Goal: Navigation & Orientation: Find specific page/section

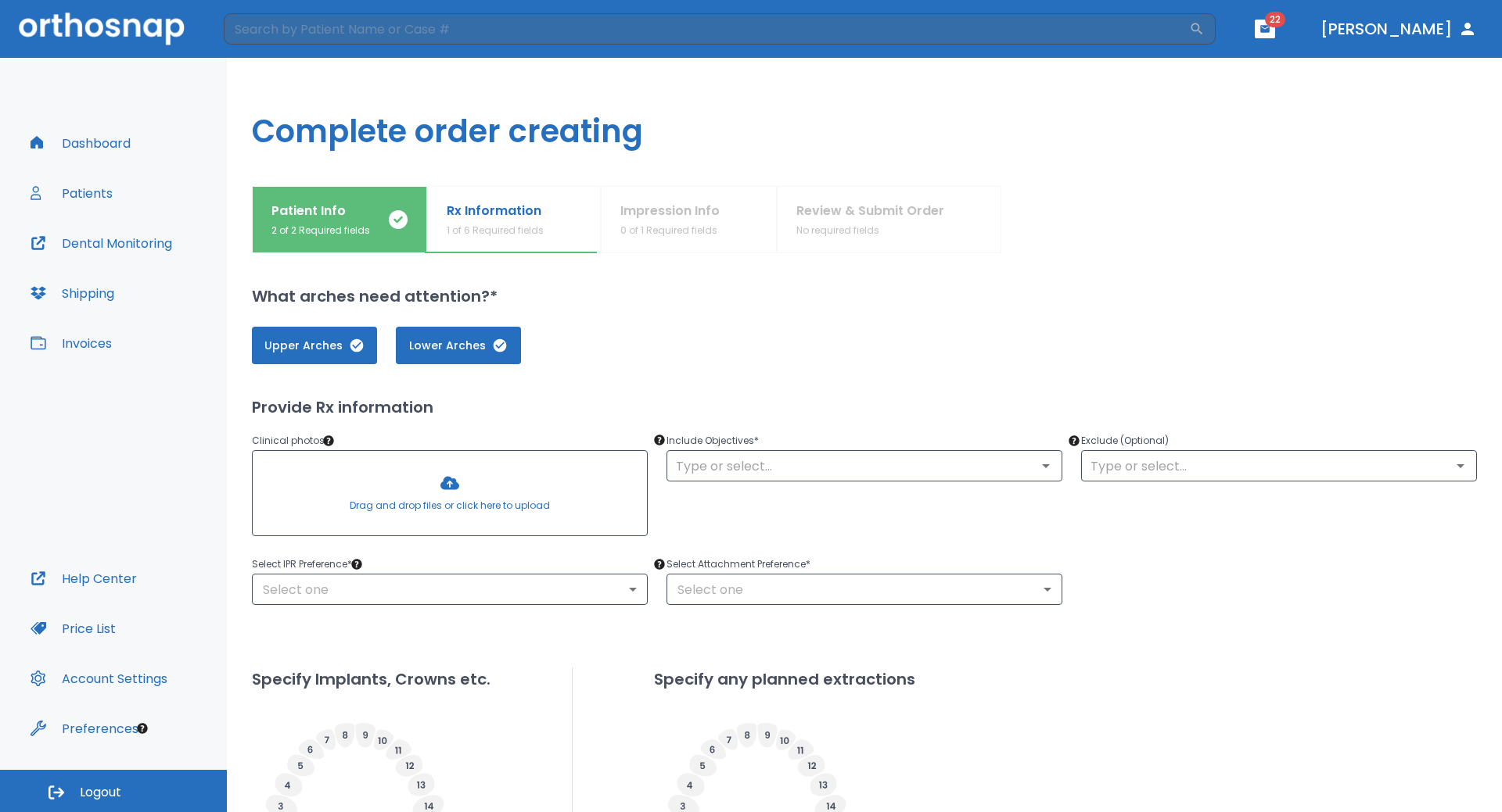
click at [79, 196] on button "Patients" at bounding box center [71, 193] width 101 height 37
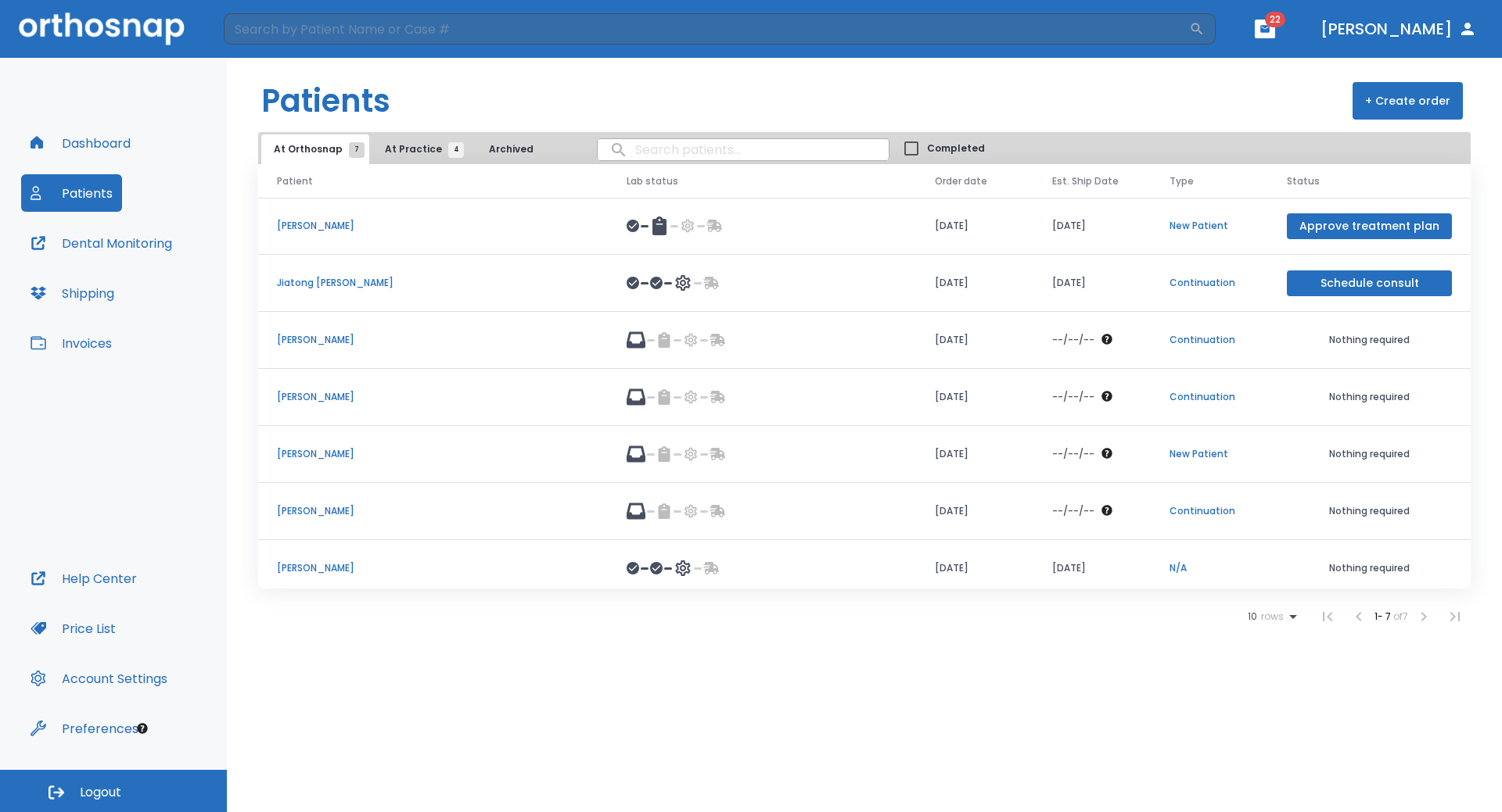
click at [293, 510] on p "[PERSON_NAME]" at bounding box center [433, 511] width 312 height 14
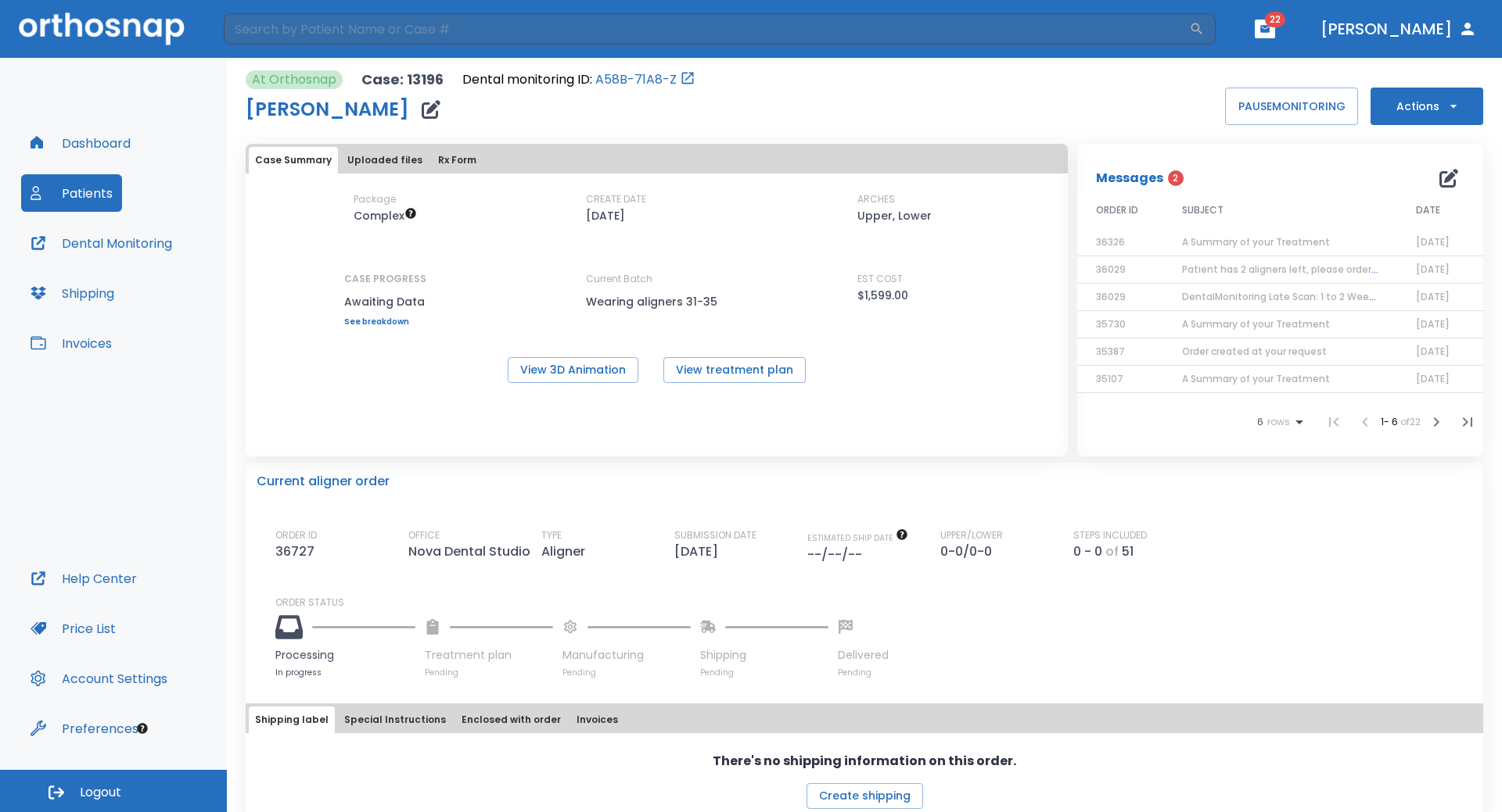
click at [70, 137] on button "Dashboard" at bounding box center [81, 143] width 119 height 37
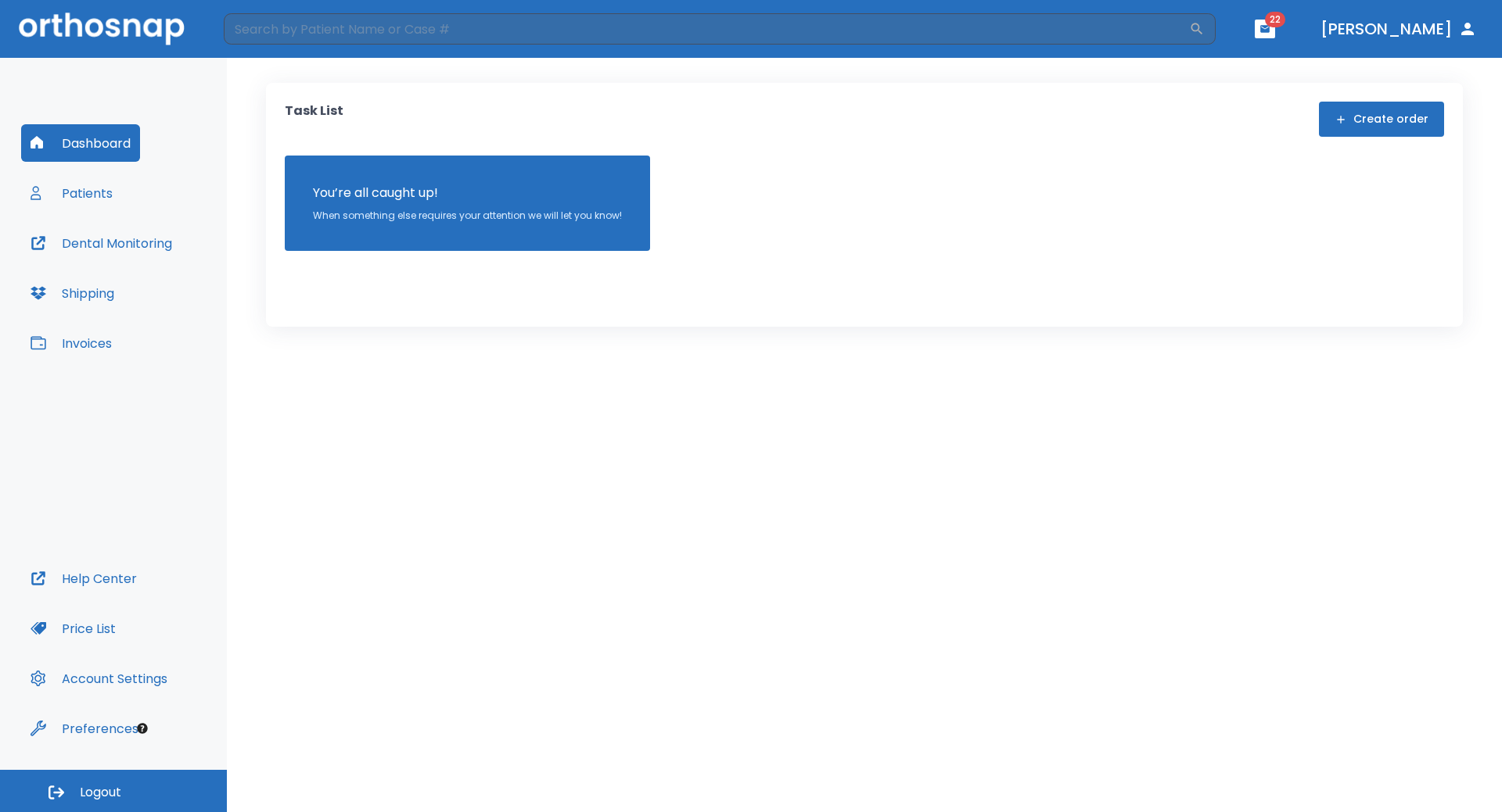
click at [100, 195] on button "Patients" at bounding box center [71, 193] width 101 height 37
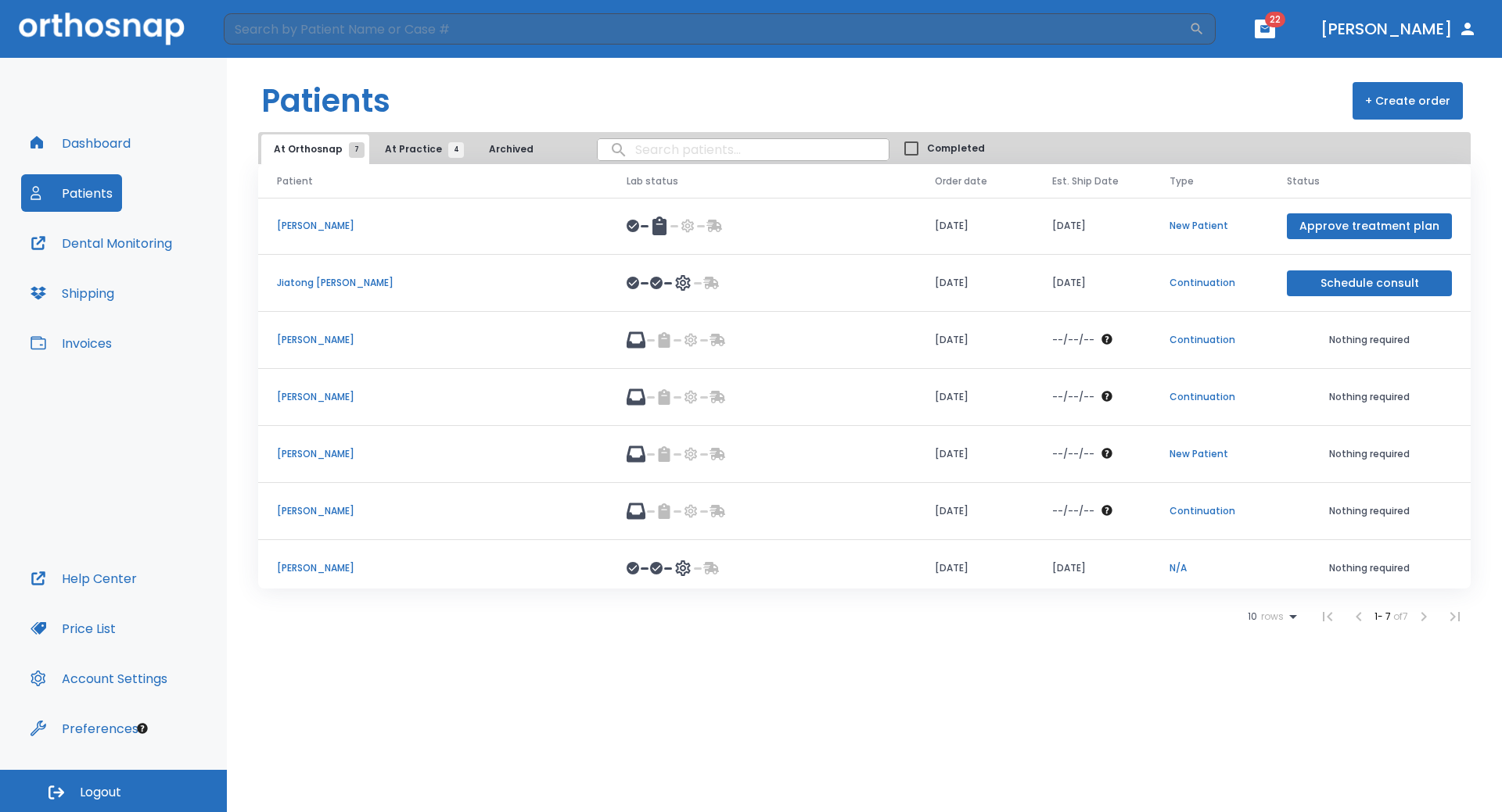
click at [299, 456] on p "[PERSON_NAME]" at bounding box center [433, 453] width 312 height 14
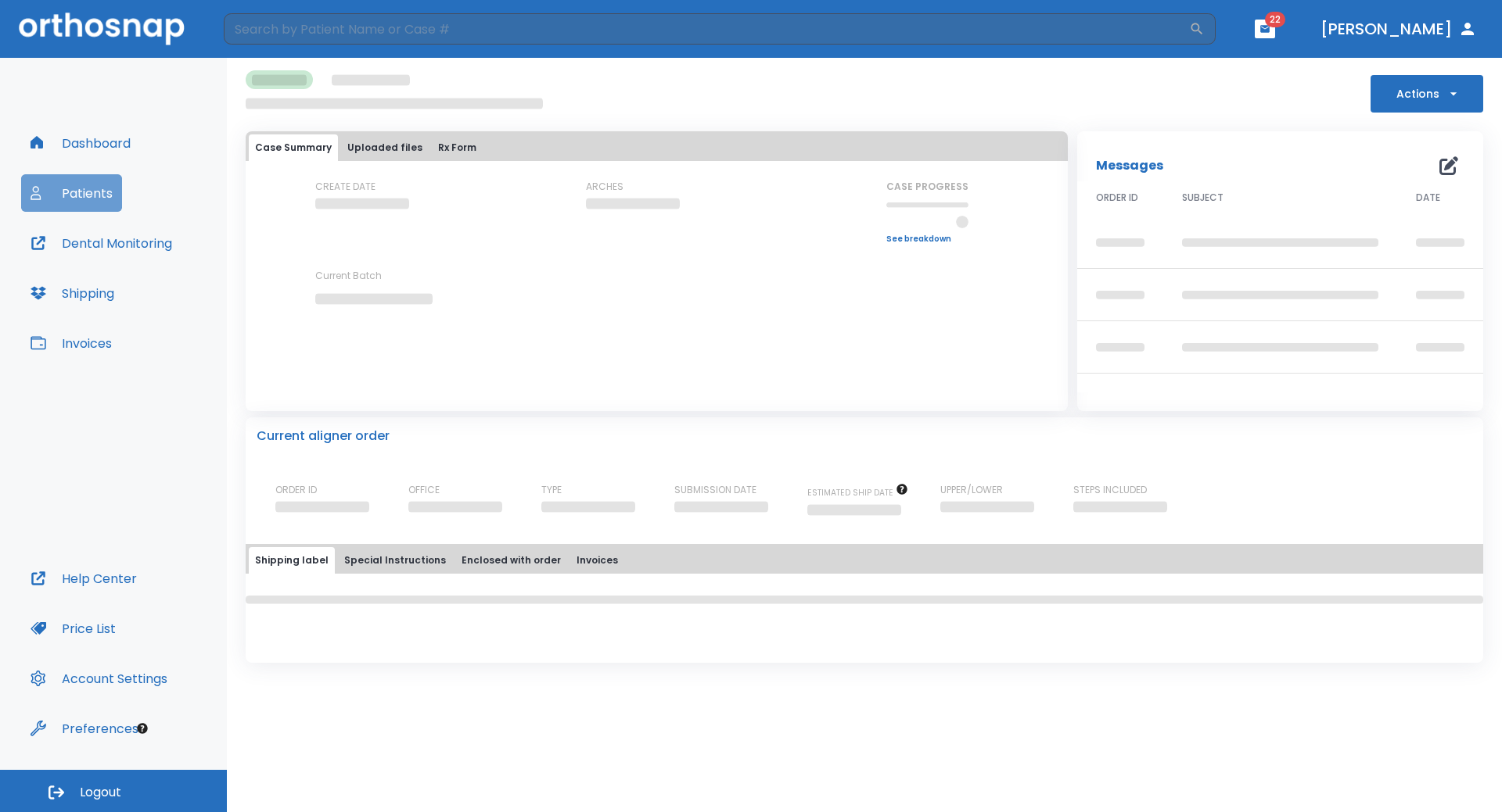
click at [76, 184] on button "Patients" at bounding box center [71, 193] width 101 height 37
